Goal: Navigation & Orientation: Understand site structure

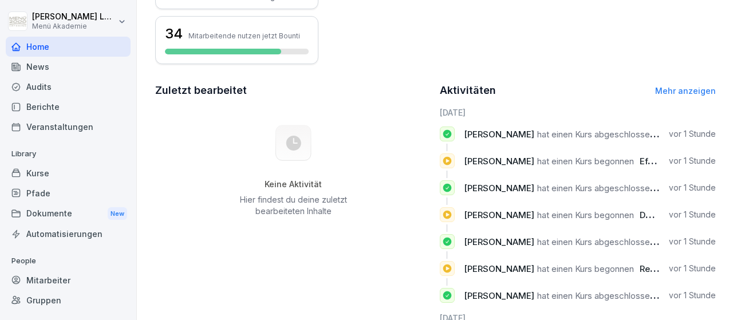
scroll to position [66, 0]
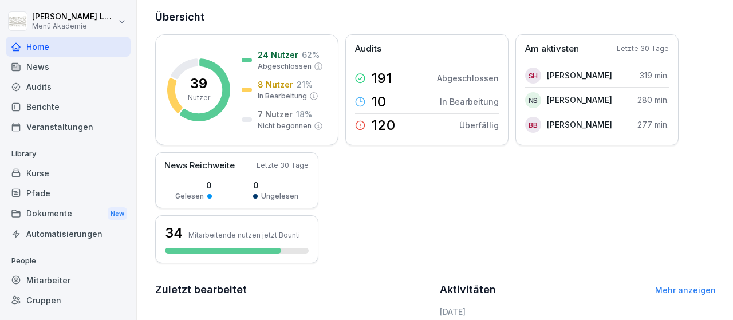
click at [54, 279] on div "Mitarbeiter" at bounding box center [68, 280] width 125 height 20
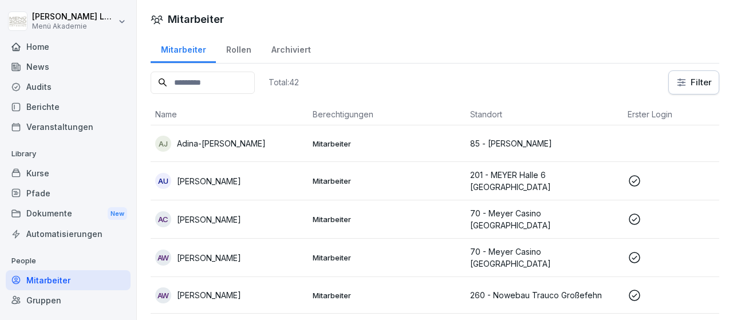
click at [247, 48] on div "Rollen" at bounding box center [238, 48] width 45 height 29
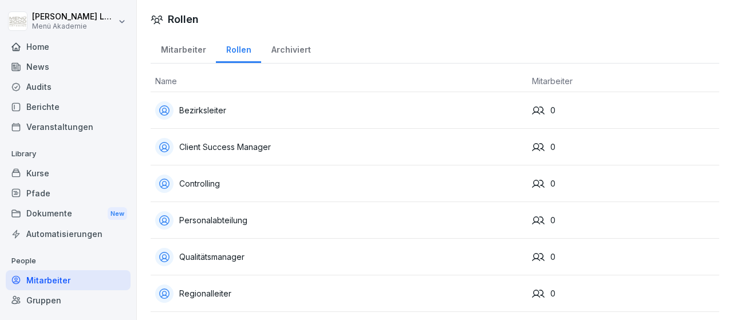
click at [64, 89] on div "Audits" at bounding box center [68, 87] width 125 height 20
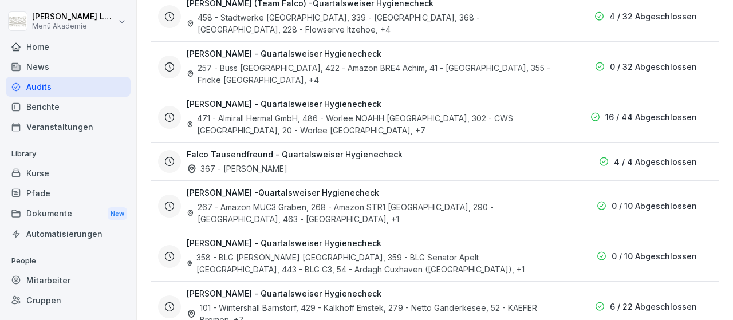
scroll to position [66, 0]
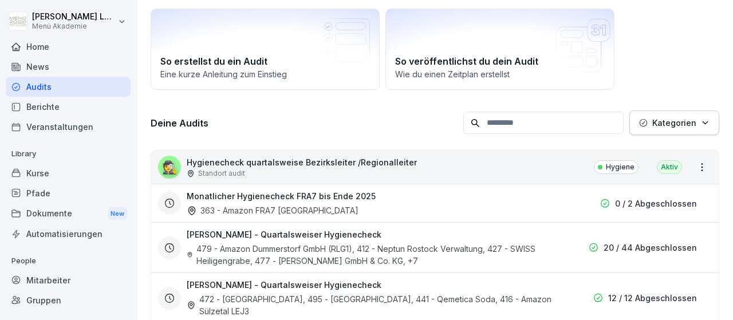
click at [62, 46] on div "Home" at bounding box center [68, 47] width 125 height 20
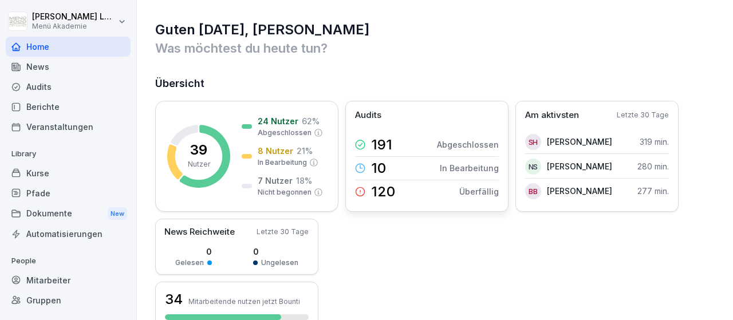
click at [490, 190] on p "Überfällig" at bounding box center [479, 192] width 40 height 12
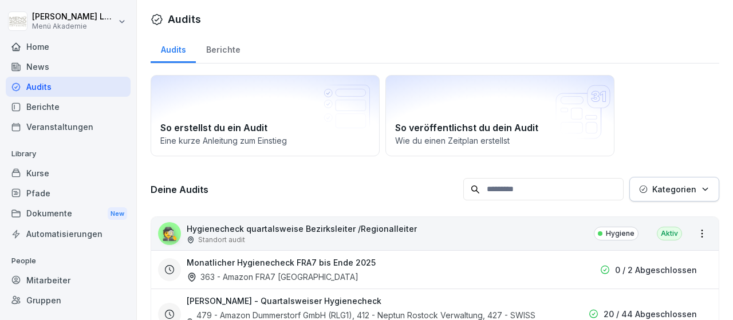
click at [35, 44] on div "Home" at bounding box center [68, 47] width 125 height 20
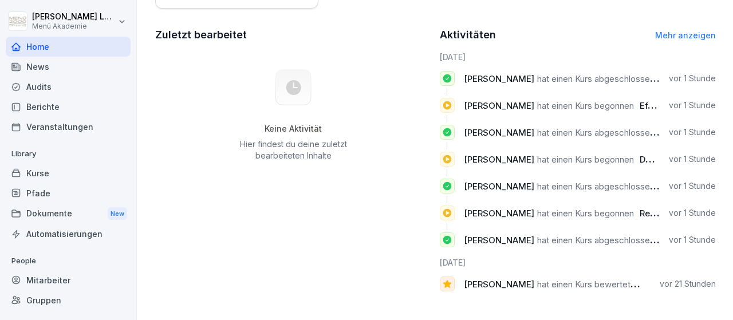
scroll to position [322, 0]
